Goal: Information Seeking & Learning: Learn about a topic

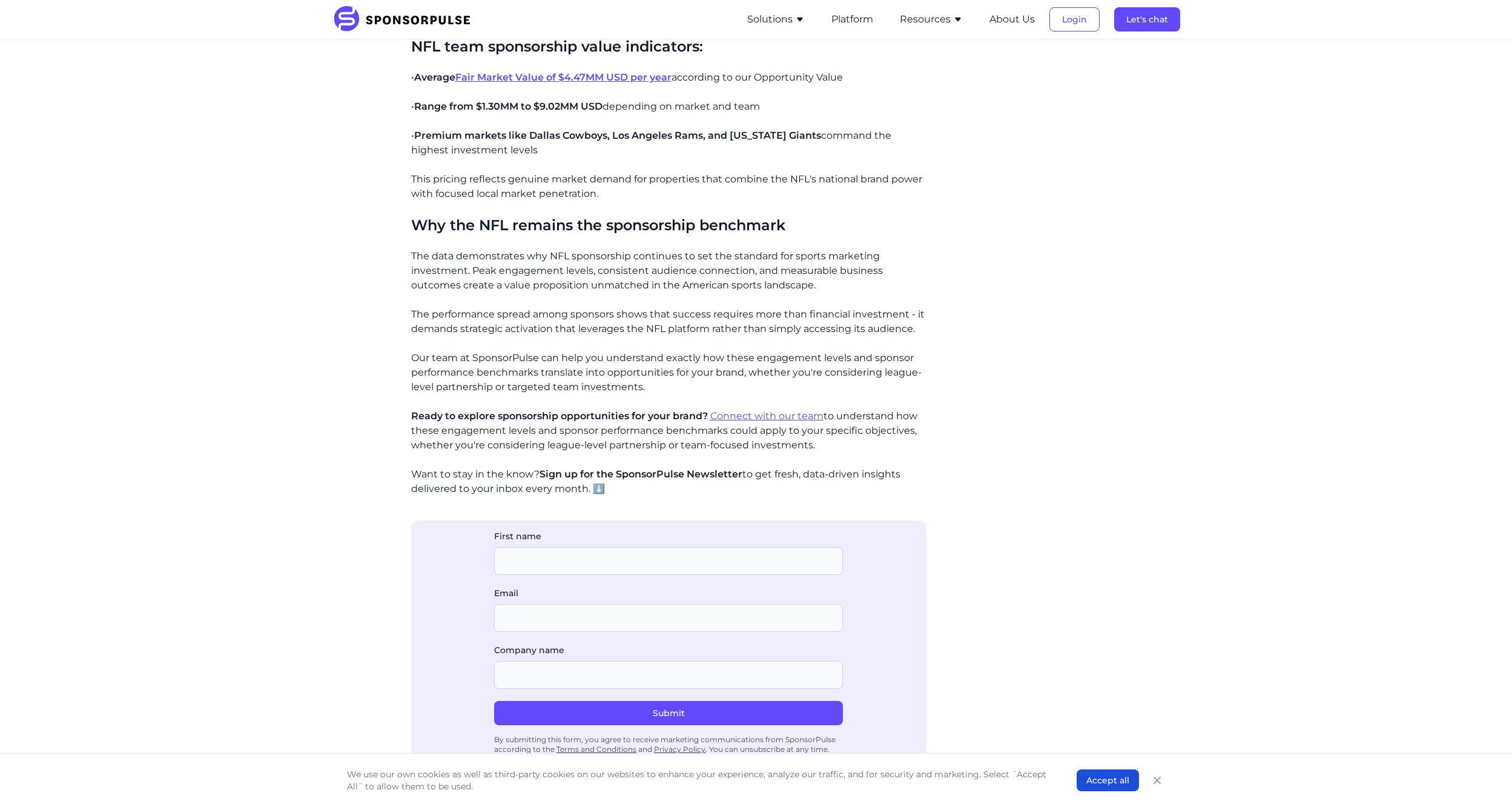
scroll to position [1090, 0]
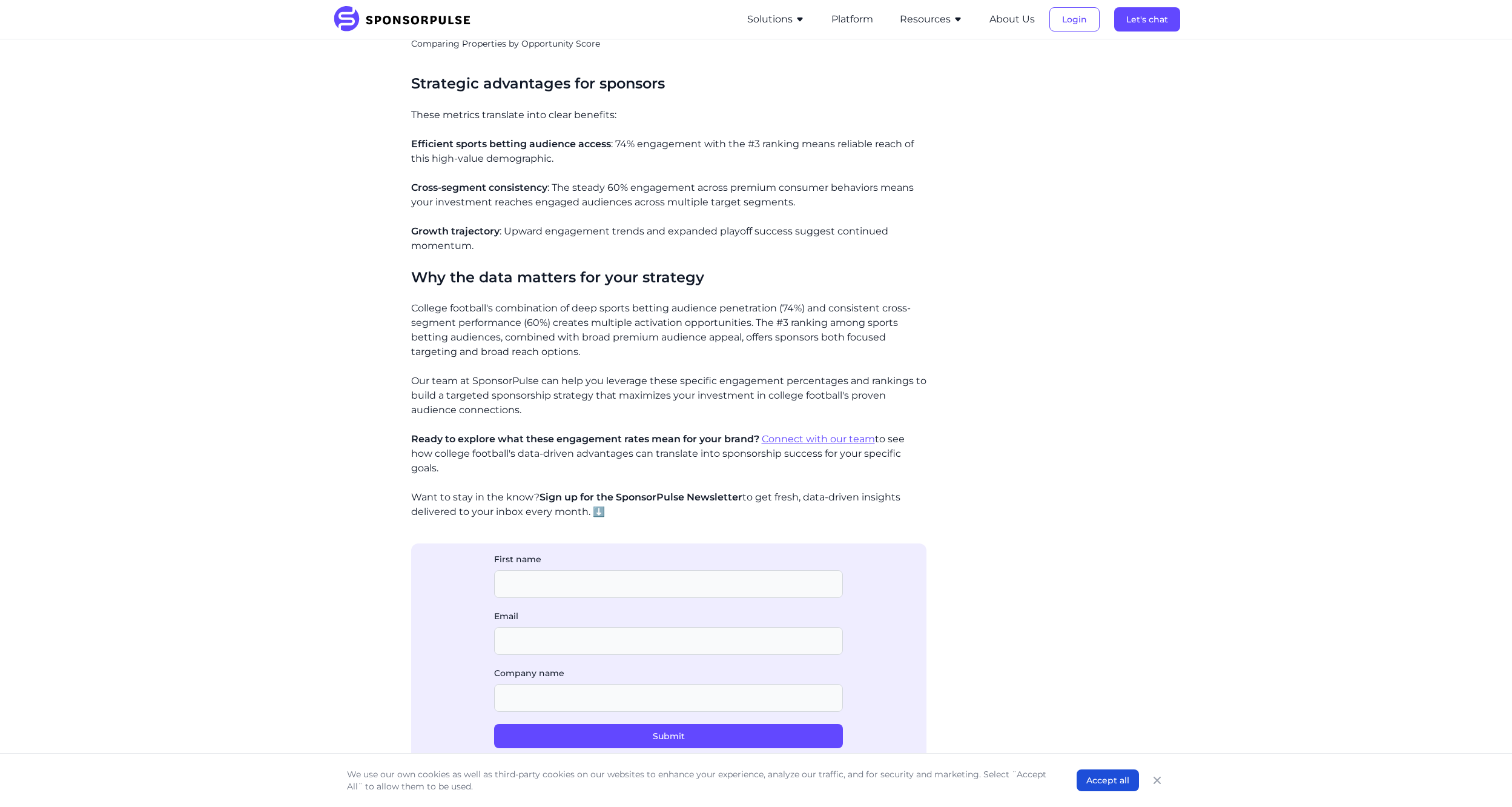
scroll to position [1696, 0]
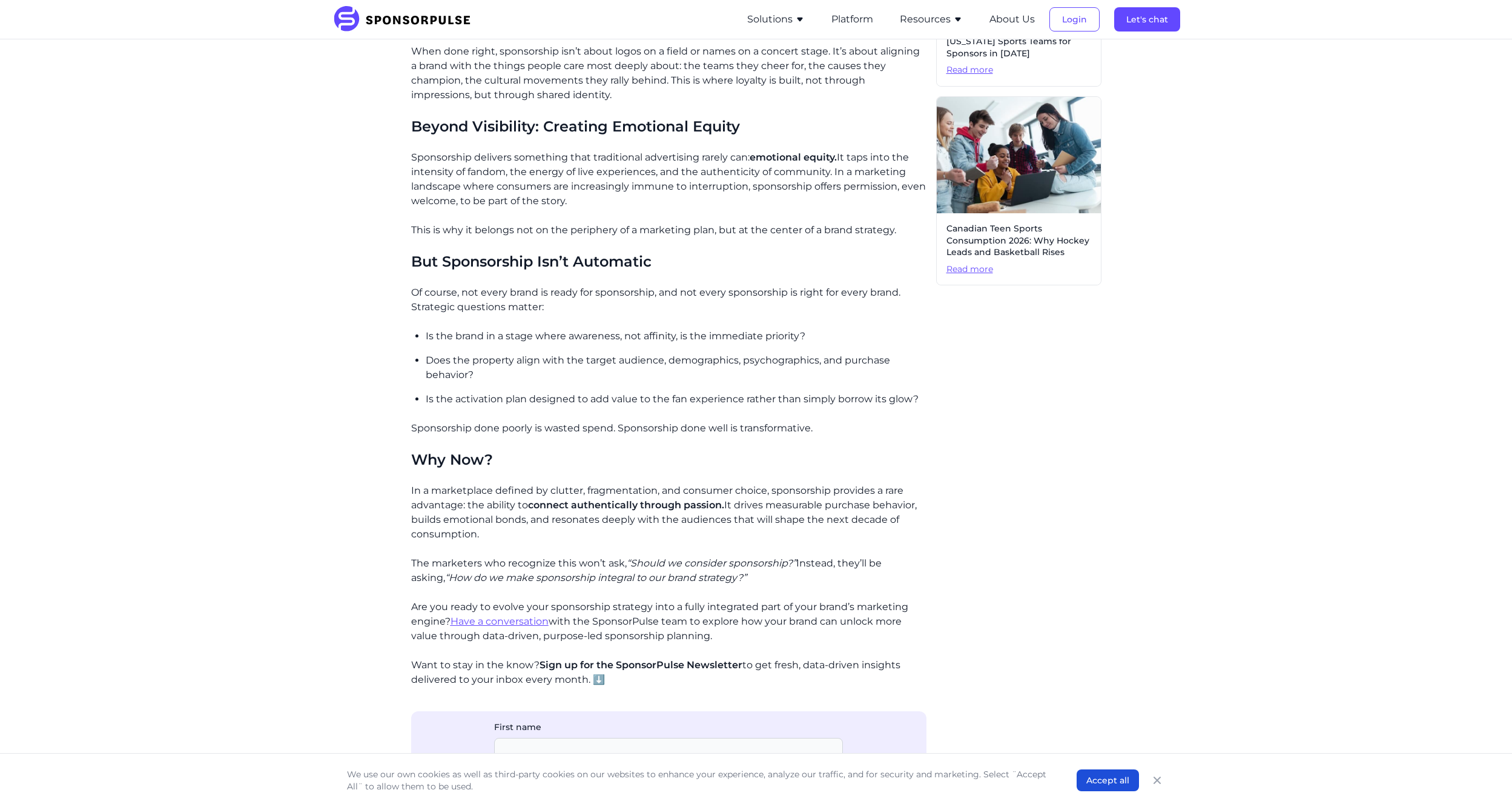
scroll to position [666, 0]
